Goal: Information Seeking & Learning: Learn about a topic

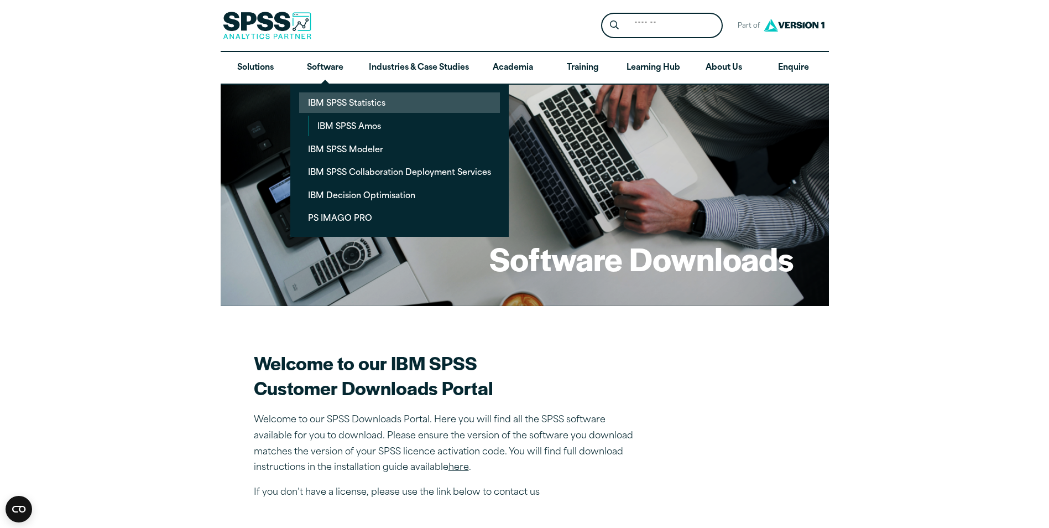
click at [330, 100] on link "IBM SPSS Statistics" at bounding box center [399, 102] width 201 height 20
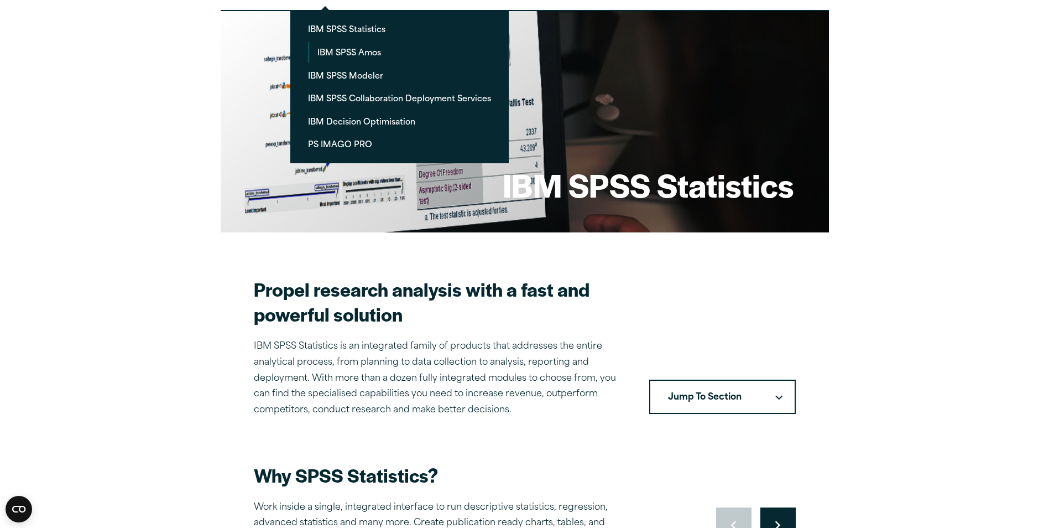
scroll to position [166, 0]
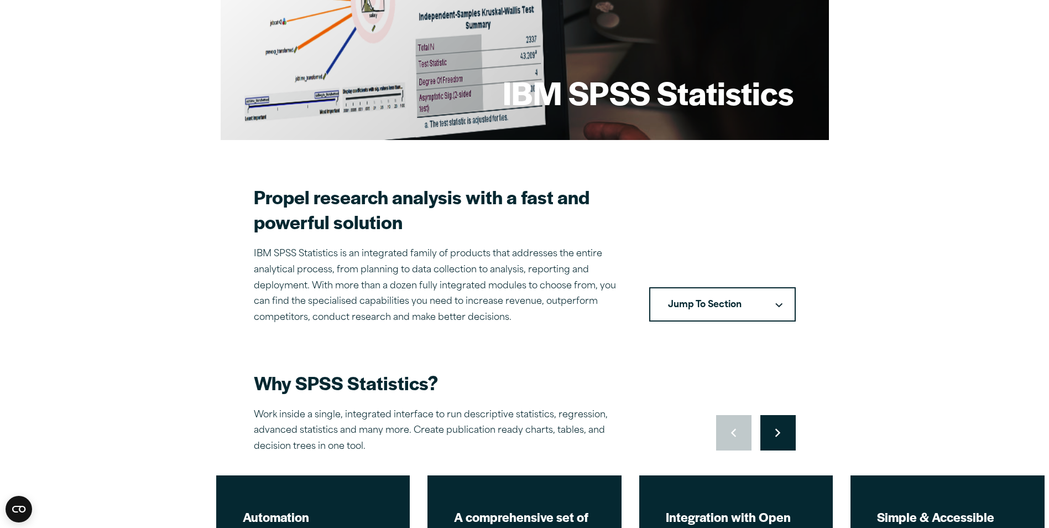
click at [776, 307] on icon "Downward pointing chevron" at bounding box center [778, 305] width 7 height 5
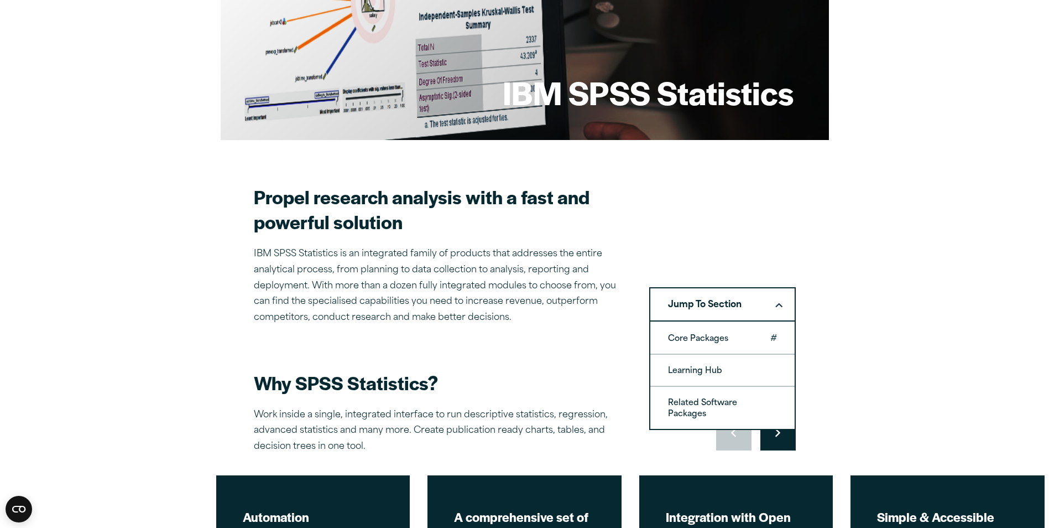
click at [733, 337] on link "Core Packages" at bounding box center [722, 337] width 144 height 31
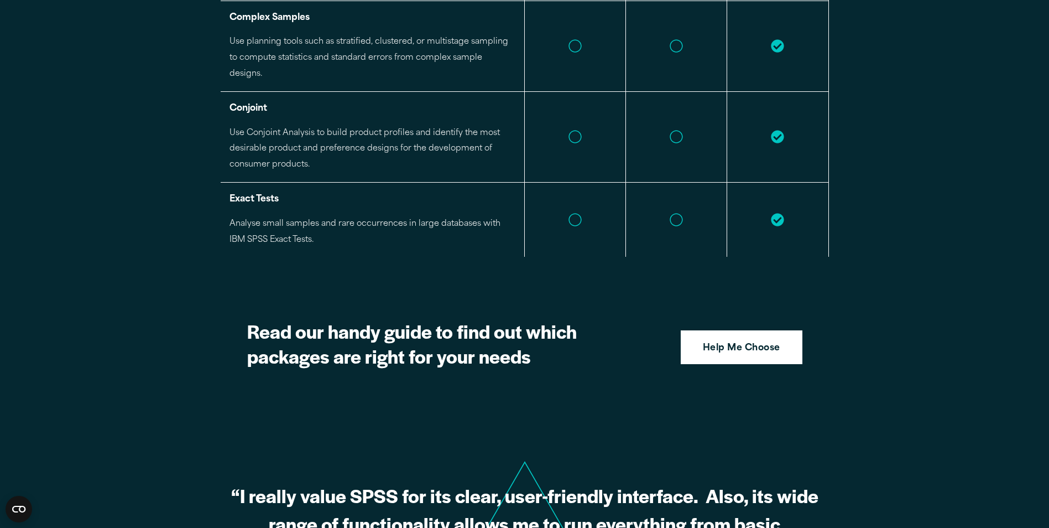
scroll to position [2659, 0]
